Goal: Task Accomplishment & Management: Manage account settings

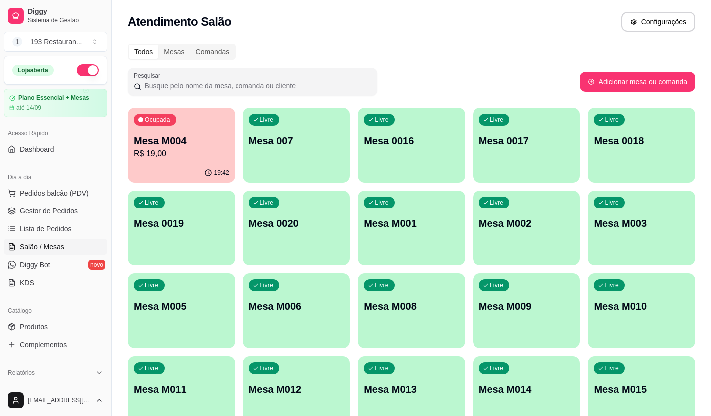
click at [206, 152] on p "R$ 19,00" at bounding box center [181, 154] width 95 height 12
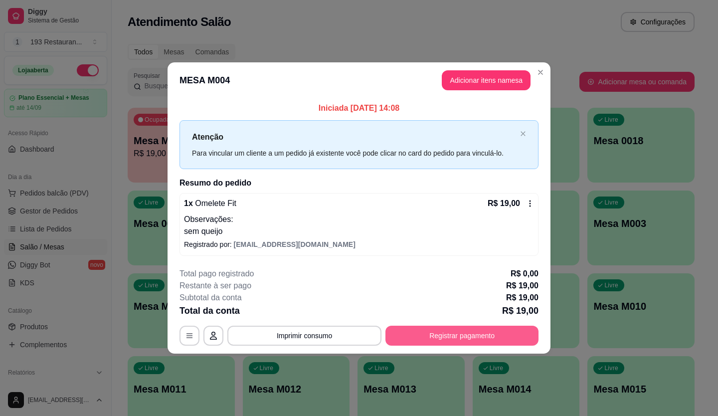
click at [471, 332] on button "Registrar pagamento" at bounding box center [461, 336] width 153 height 20
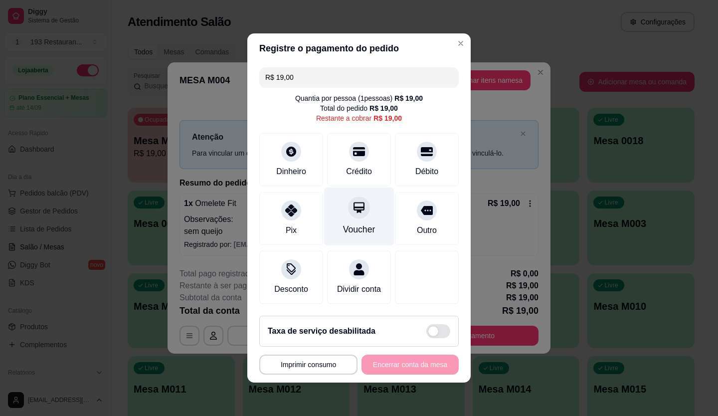
click at [358, 201] on icon at bounding box center [359, 207] width 13 height 13
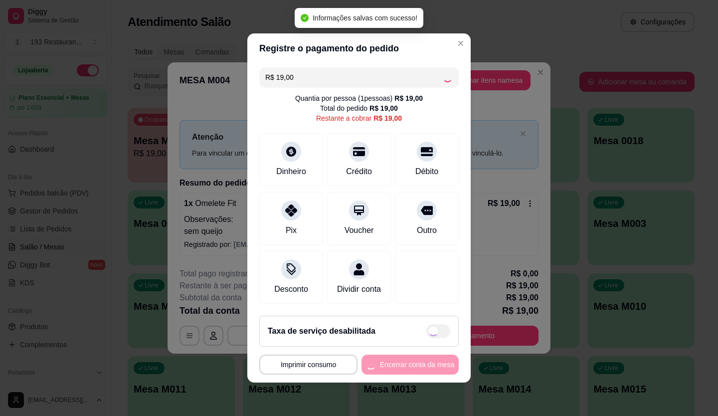
type input "R$ 0,00"
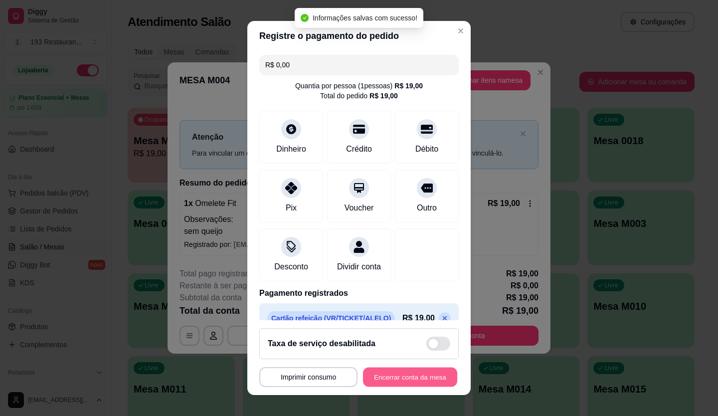
click at [415, 371] on button "Encerrar conta da mesa" at bounding box center [410, 376] width 94 height 19
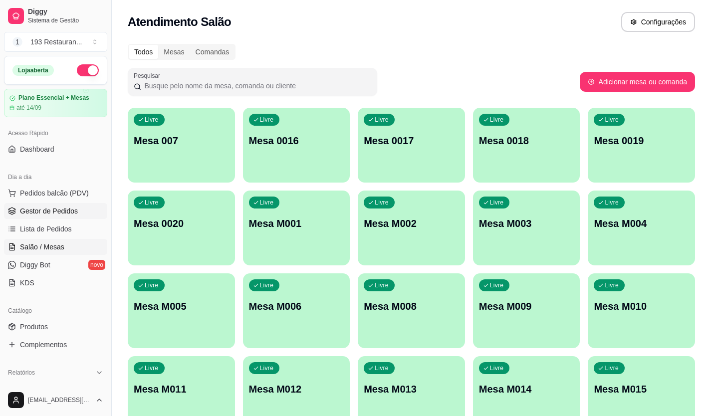
click at [57, 205] on link "Gestor de Pedidos" at bounding box center [55, 211] width 103 height 16
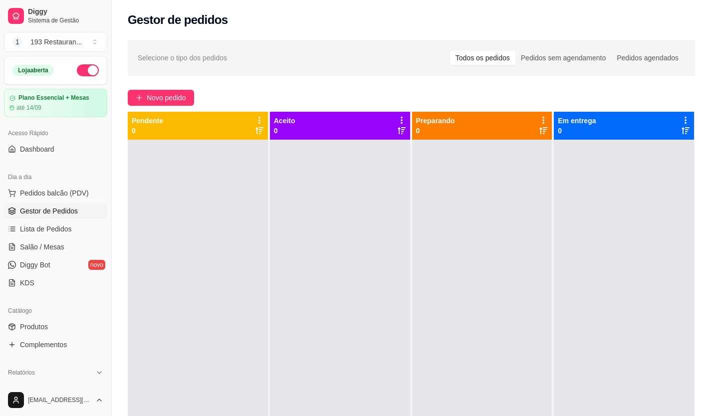
click at [68, 215] on span "Gestor de Pedidos" at bounding box center [49, 211] width 58 height 10
click at [73, 226] on link "Lista de Pedidos" at bounding box center [55, 229] width 103 height 16
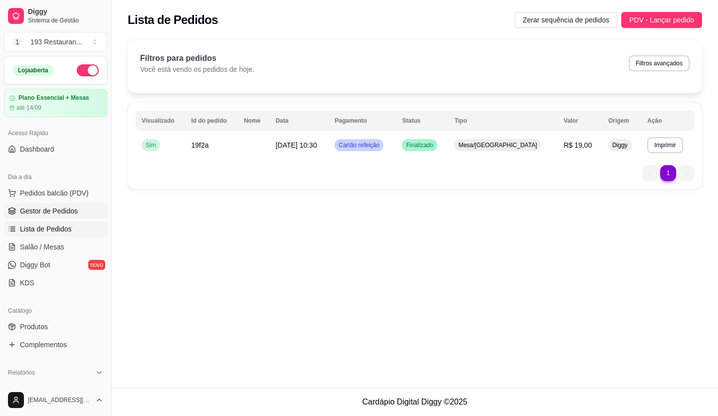
click at [64, 213] on span "Gestor de Pedidos" at bounding box center [49, 211] width 58 height 10
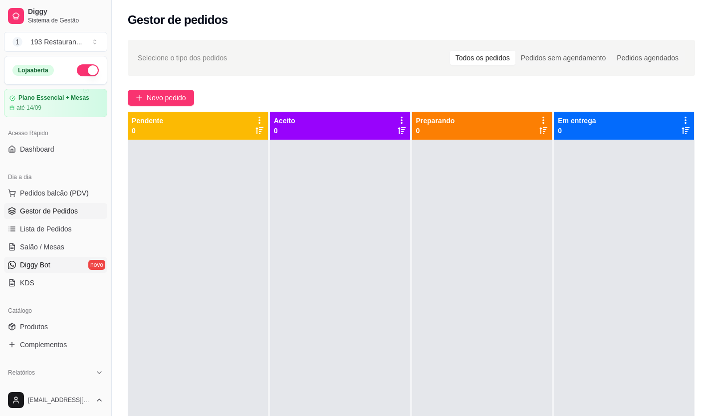
click at [35, 261] on span "Diggy Bot" at bounding box center [35, 265] width 30 height 10
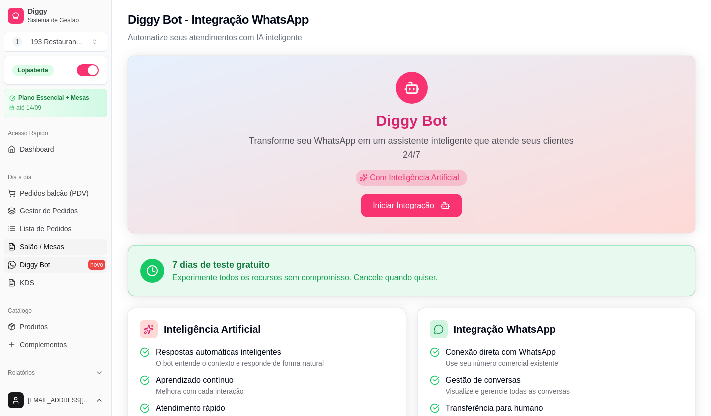
click at [44, 250] on span "Salão / Mesas" at bounding box center [42, 247] width 44 height 10
